Goal: Find specific page/section: Find specific page/section

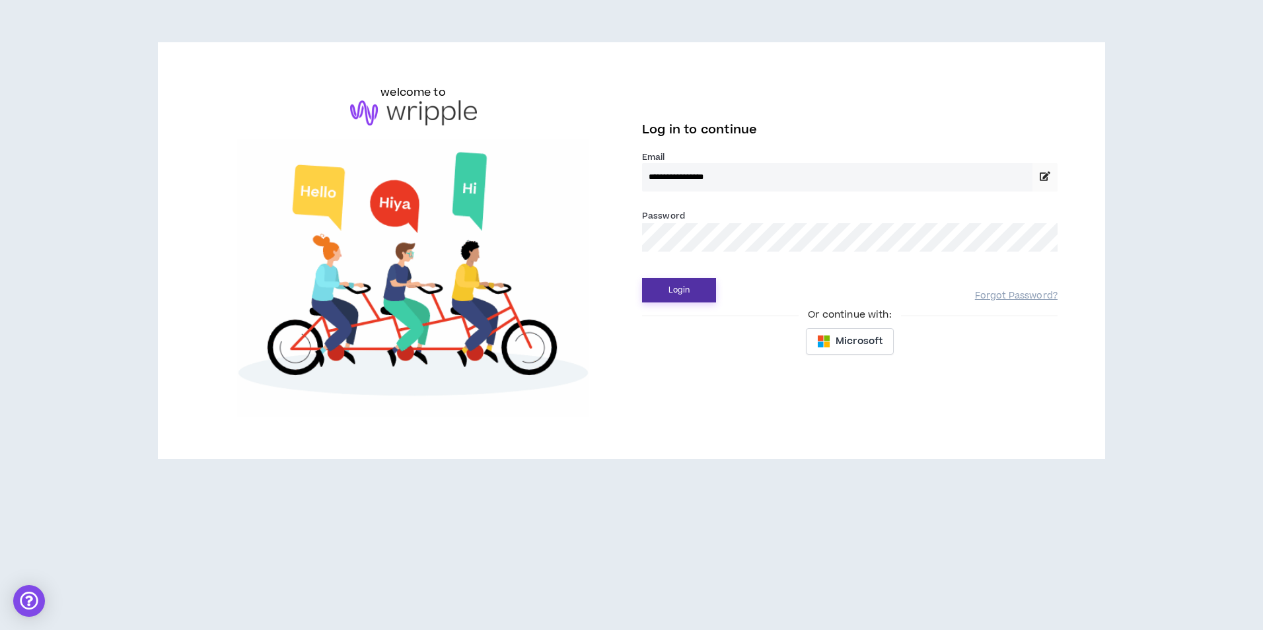
click at [677, 297] on button "Login" at bounding box center [679, 290] width 74 height 24
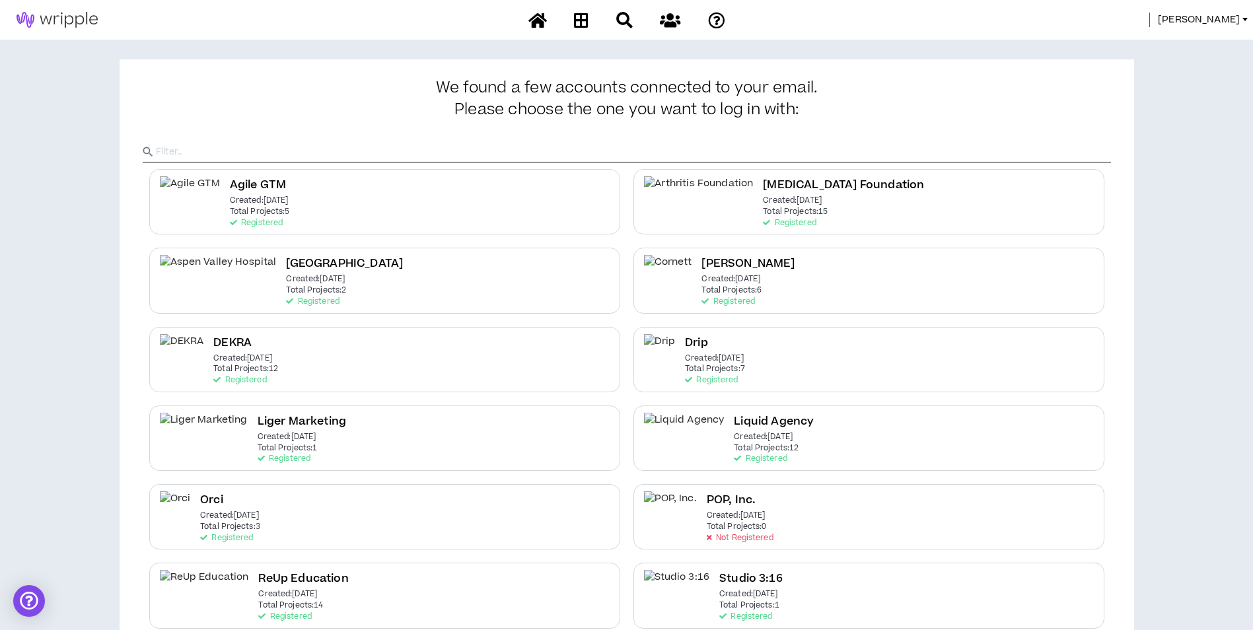
click at [1218, 18] on span "Mason" at bounding box center [1199, 20] width 82 height 15
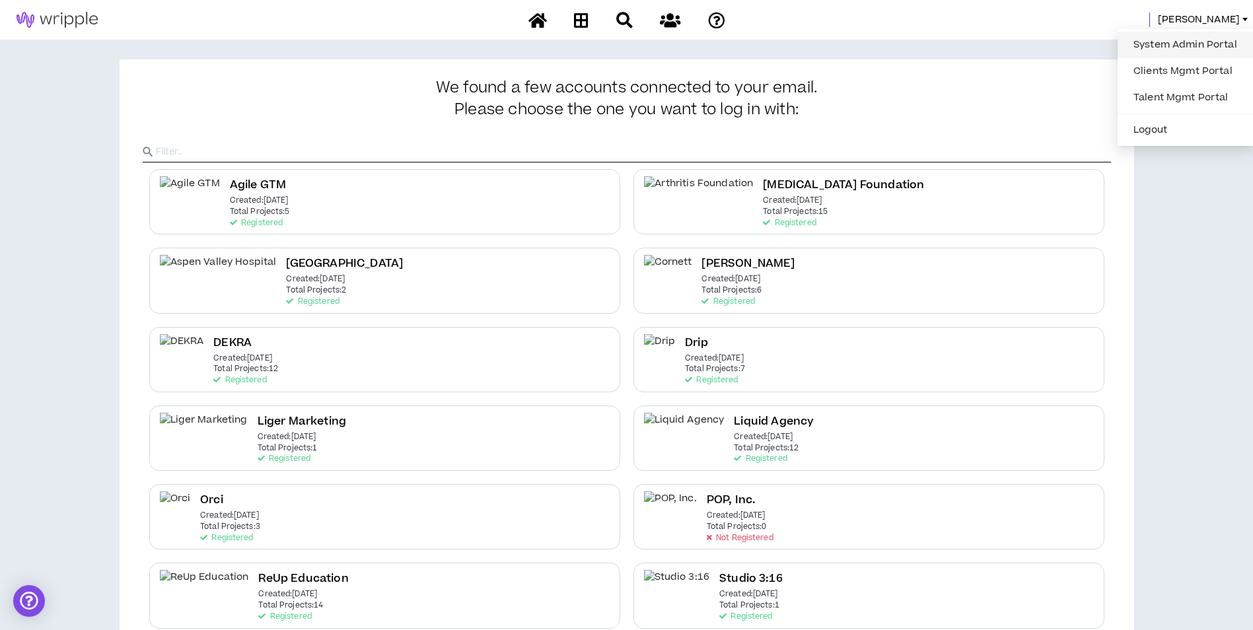
click at [1179, 40] on link "System Admin Portal" at bounding box center [1186, 45] width 120 height 20
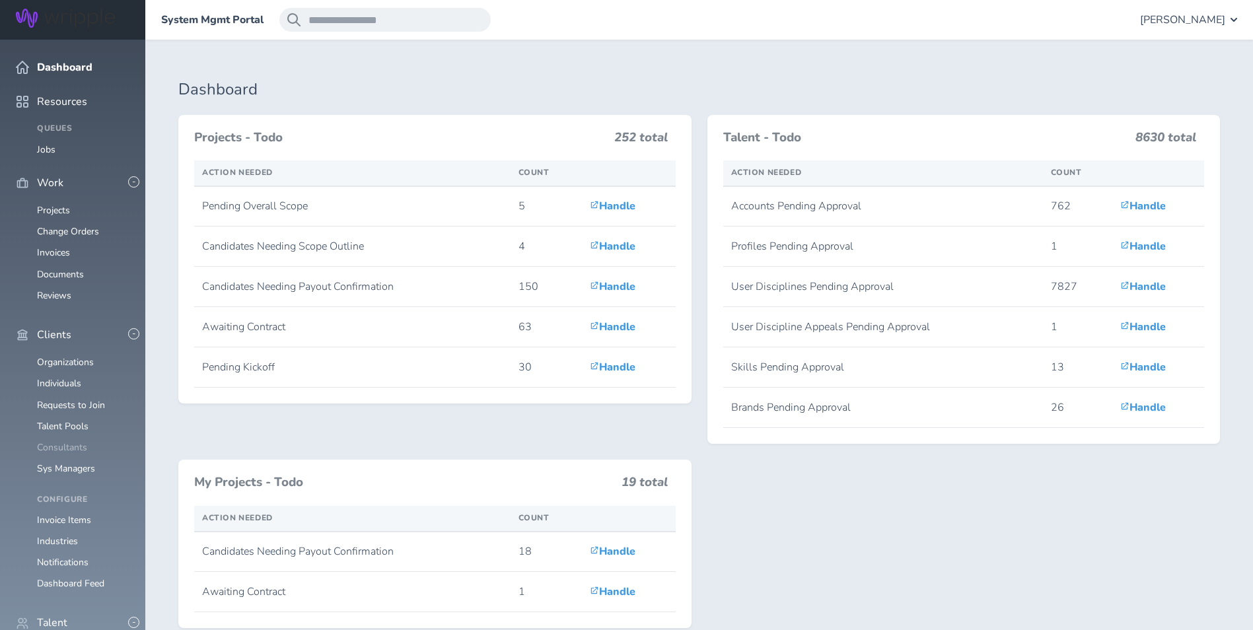
click at [76, 441] on link "Consultants" at bounding box center [62, 447] width 50 height 13
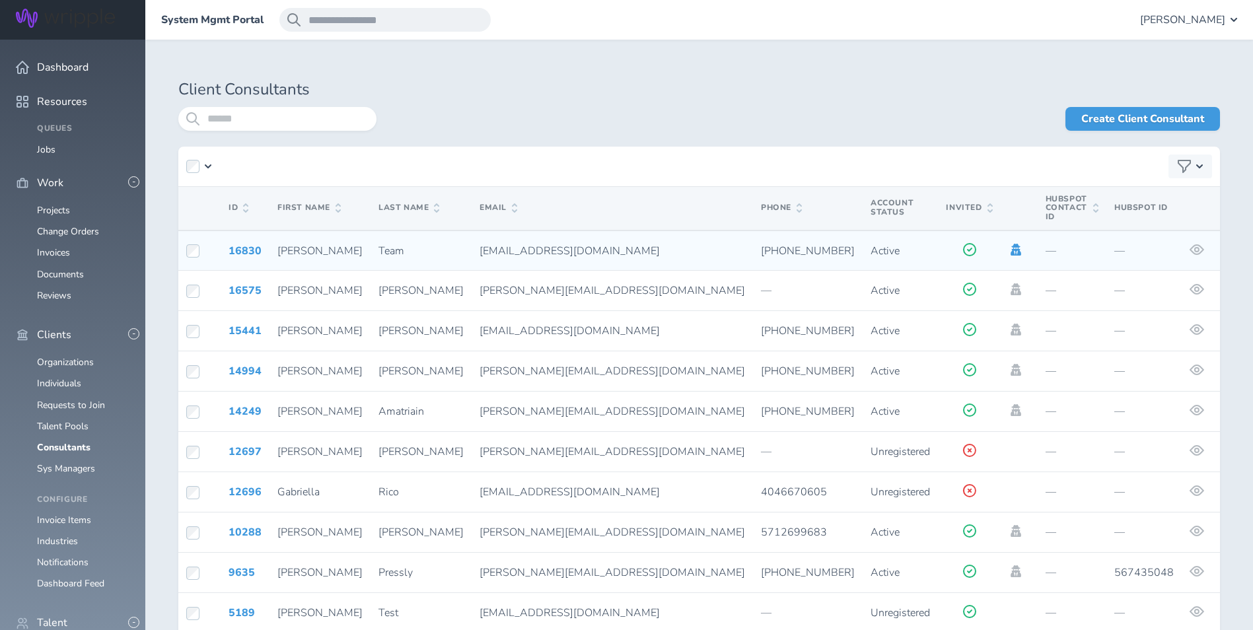
click at [1009, 244] on icon at bounding box center [1016, 250] width 15 height 12
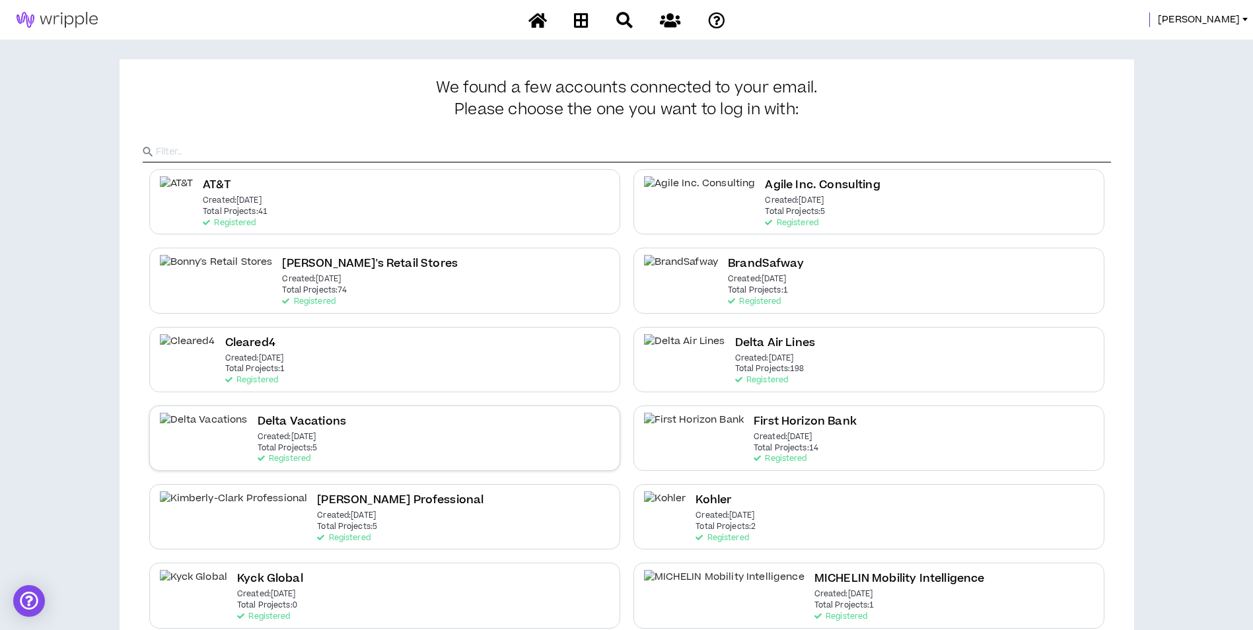
click at [458, 434] on div "Delta Vacations Created: Dec 7 2020 Total Projects: 5 Registered" at bounding box center [384, 438] width 471 height 65
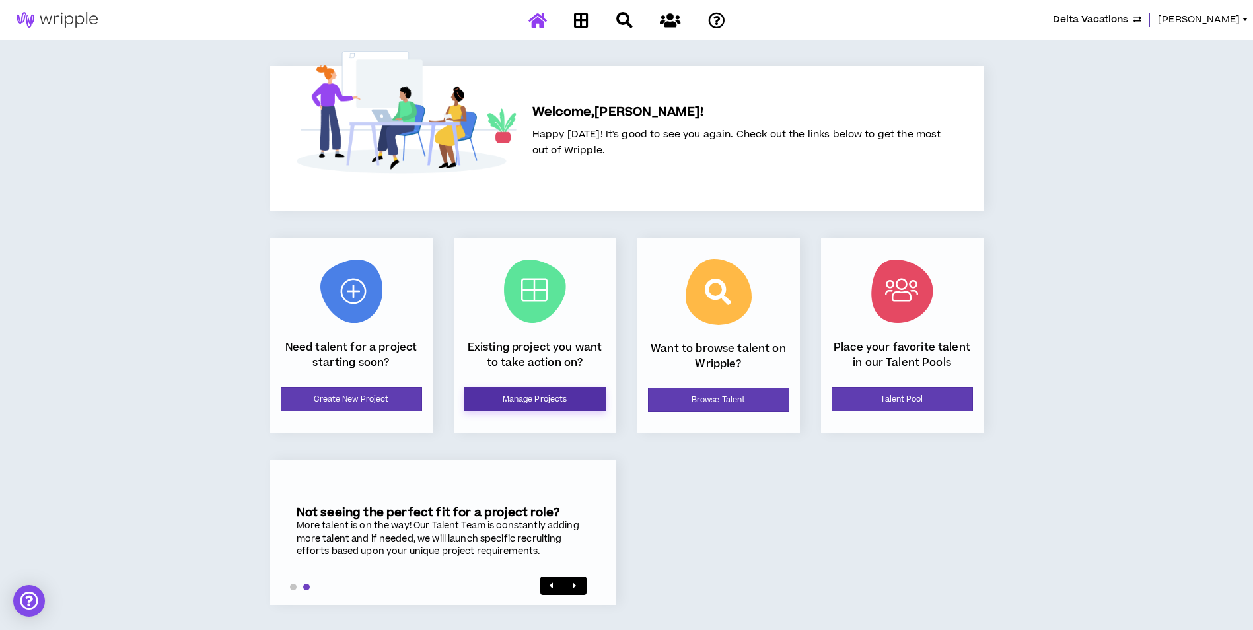
click at [506, 406] on link "Manage Projects" at bounding box center [534, 399] width 141 height 24
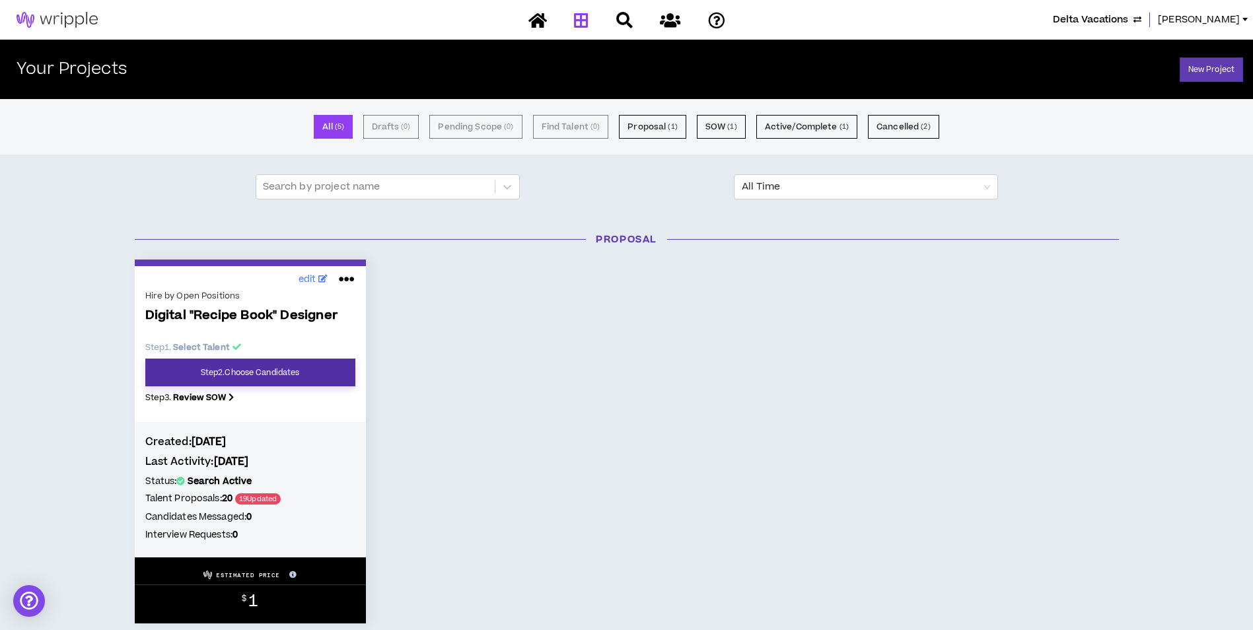
click at [308, 372] on link "Step 2 . Choose Candidates" at bounding box center [250, 373] width 210 height 28
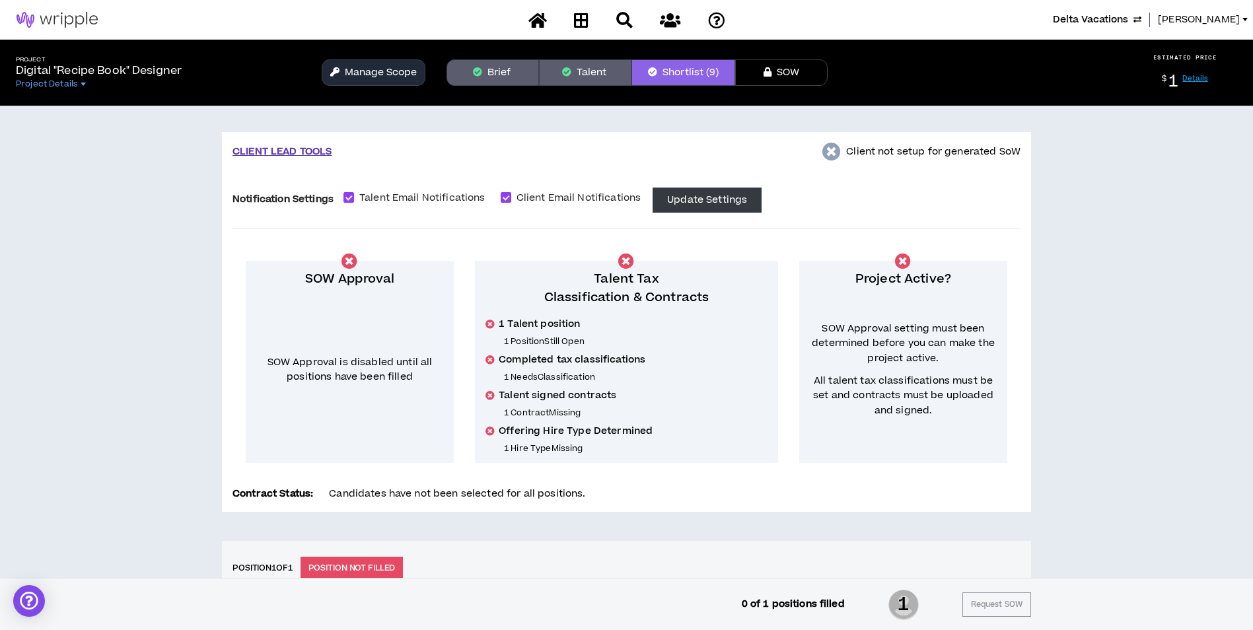
click at [502, 74] on button "Brief" at bounding box center [493, 72] width 93 height 26
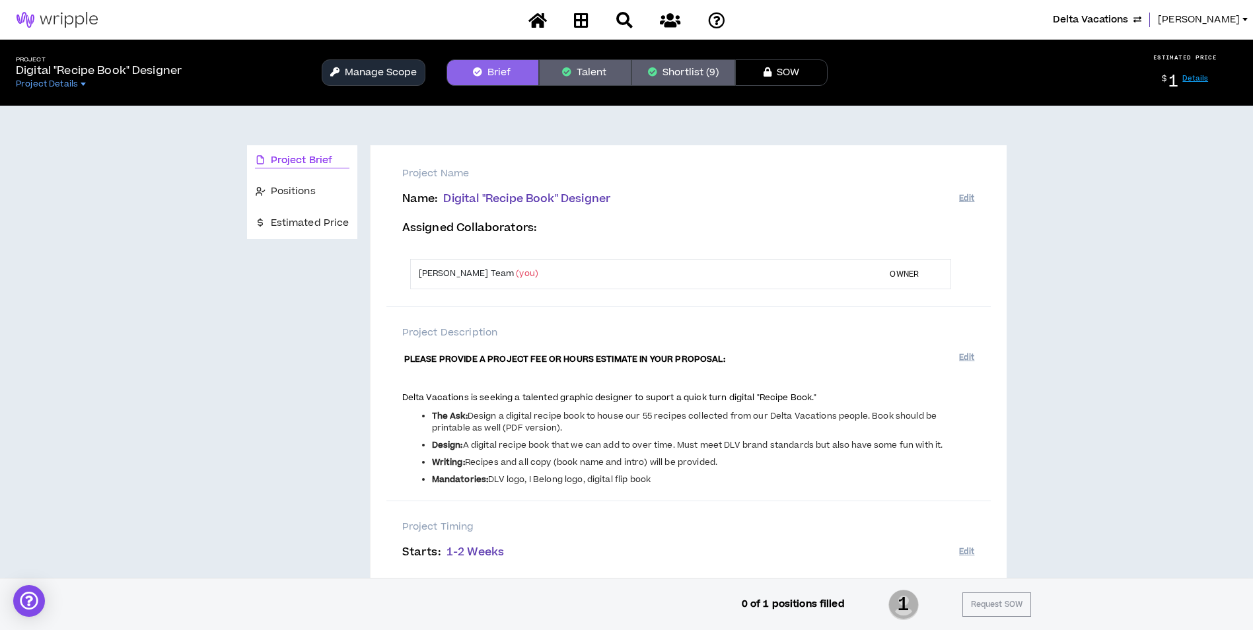
click at [1240, 17] on link "Lauren-Bridget" at bounding box center [1205, 20] width 95 height 15
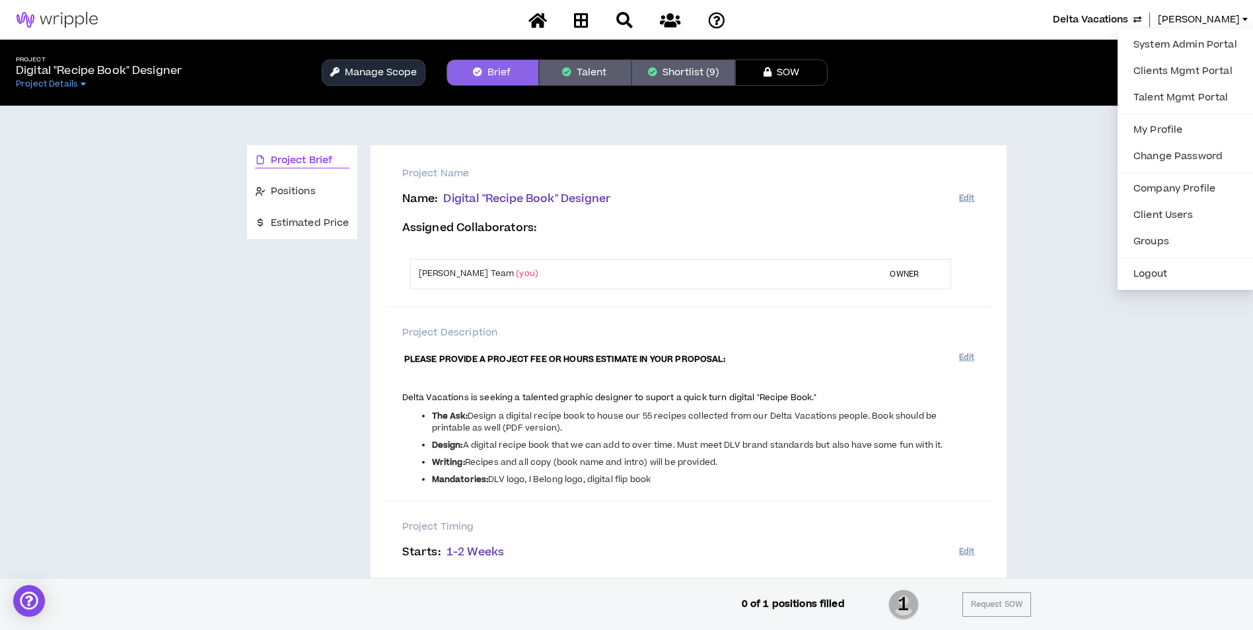
click at [1171, 30] on ul "System Admin Portal Clients Mgmt Portal Talent Mgmt Portal My Profile Change Pa…" at bounding box center [1185, 159] width 135 height 261
click at [1162, 44] on link "System Admin Portal" at bounding box center [1186, 45] width 120 height 20
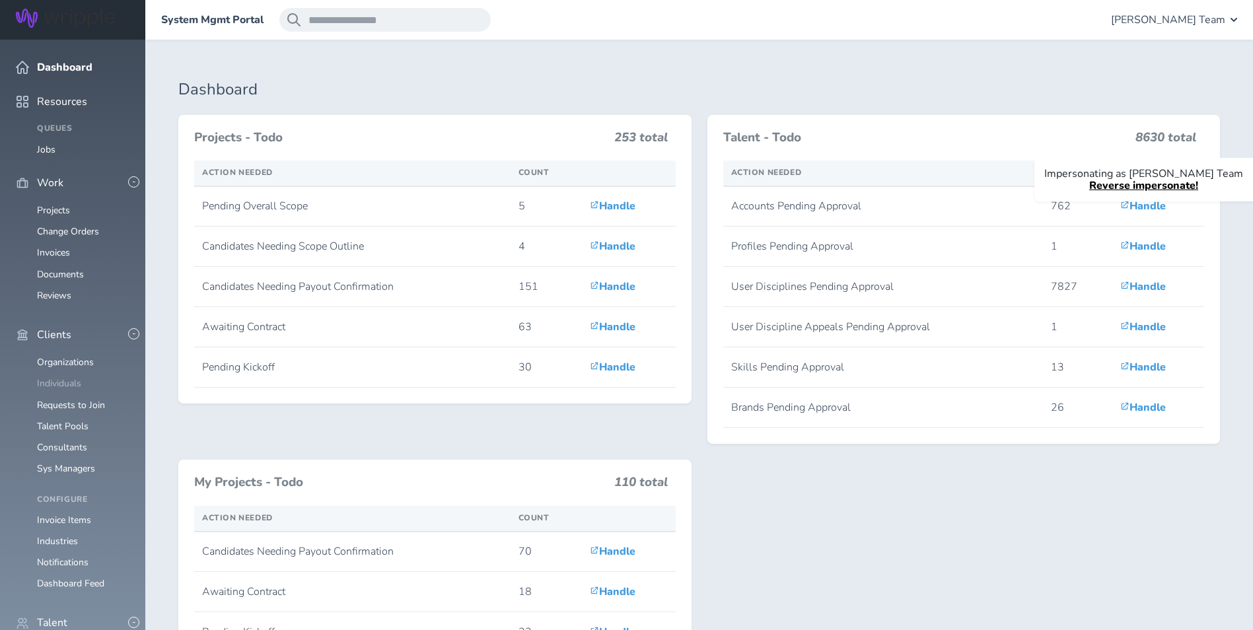
click at [68, 377] on link "Individuals" at bounding box center [59, 383] width 44 height 13
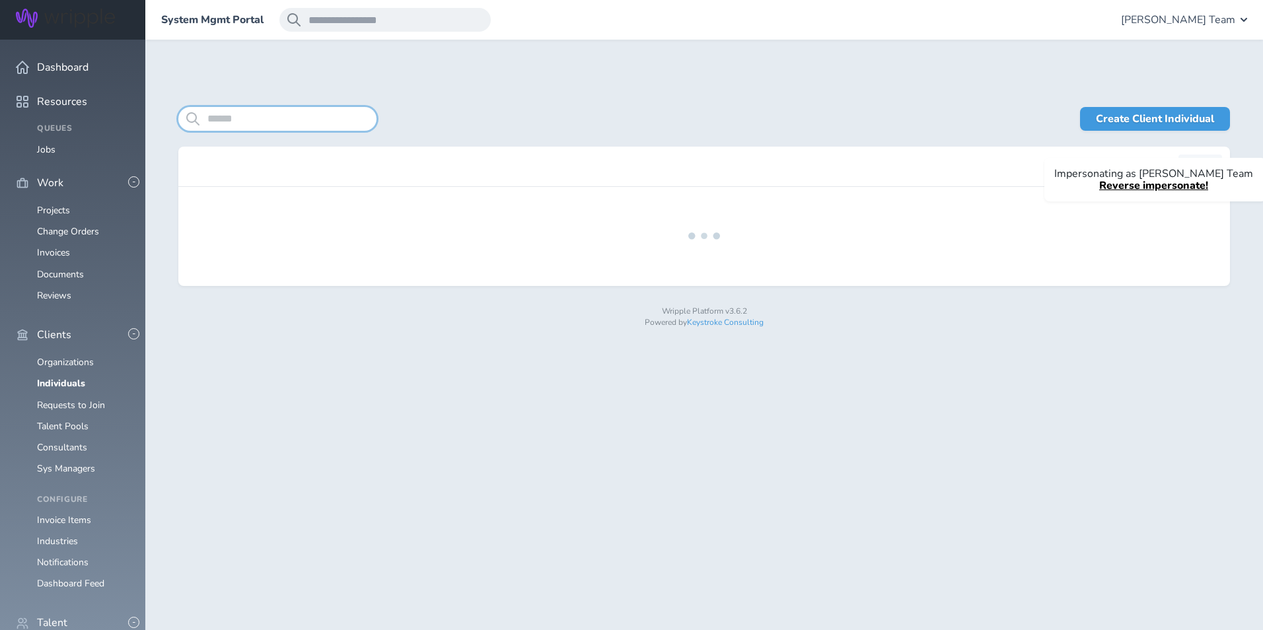
click at [304, 124] on input "search" at bounding box center [277, 119] width 198 height 24
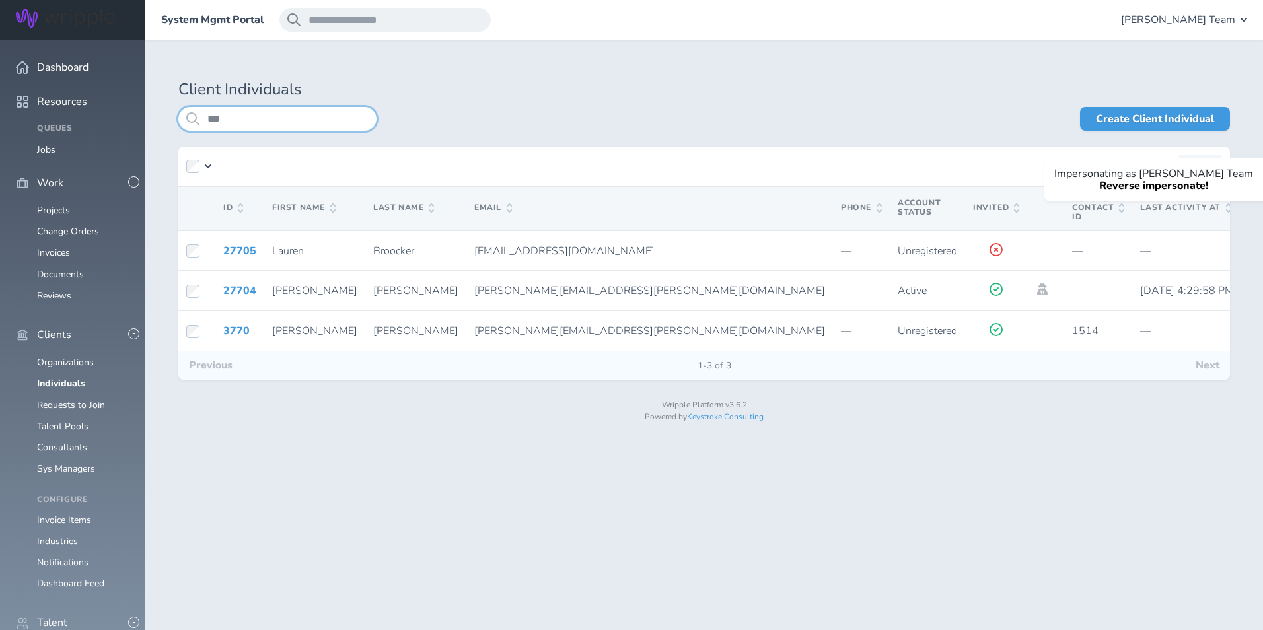
type input "***"
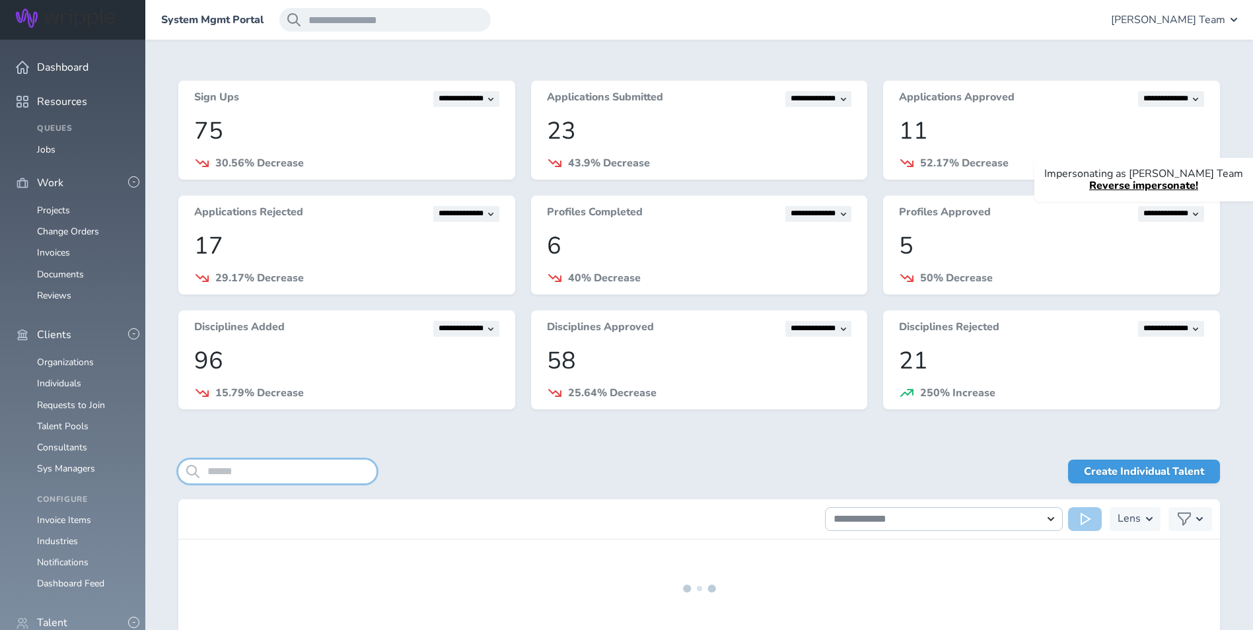
click at [244, 466] on input "search" at bounding box center [277, 472] width 198 height 24
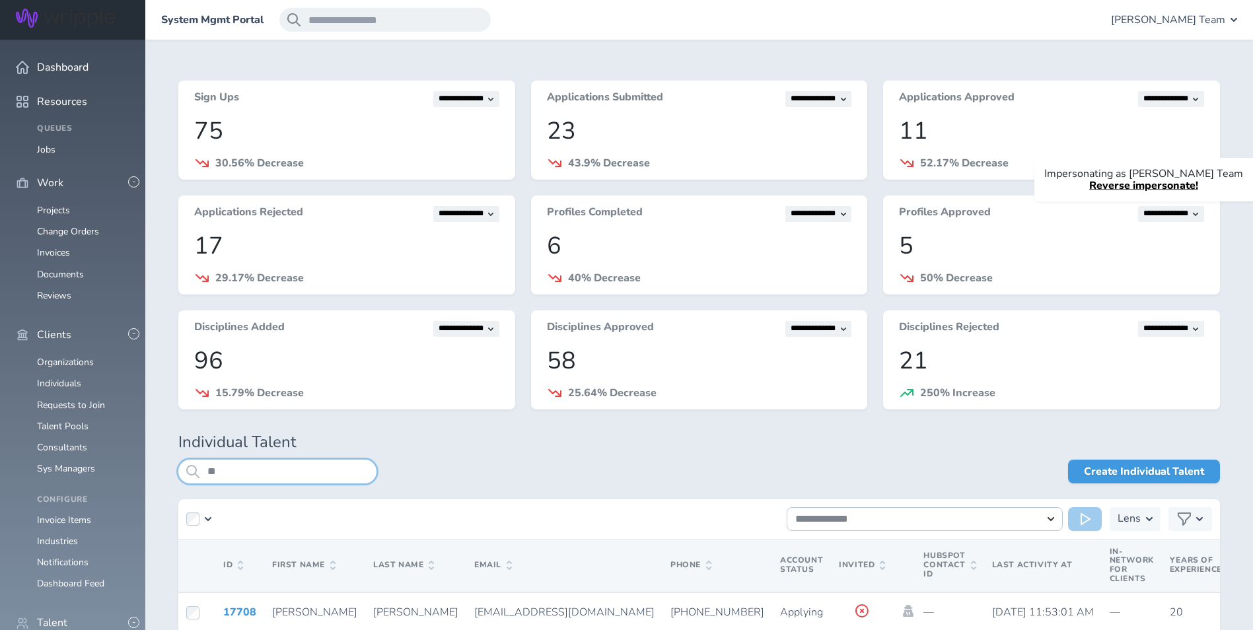
type input "*"
